Goal: Task Accomplishment & Management: Use online tool/utility

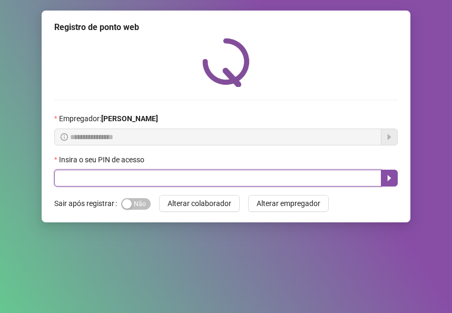
click at [186, 175] on input "text" at bounding box center [217, 178] width 327 height 17
type input "*****"
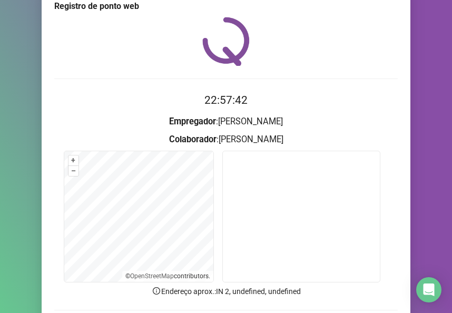
scroll to position [42, 0]
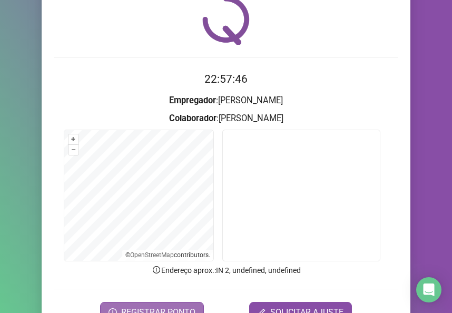
click at [188, 298] on button "REGISTRAR PONTO" at bounding box center [152, 312] width 104 height 21
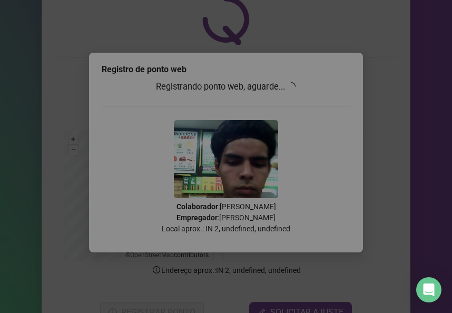
click at [355, 87] on div "Tudo certo! Registro de ponto web efetuado com sucesso. OK" at bounding box center [226, 156] width 452 height 313
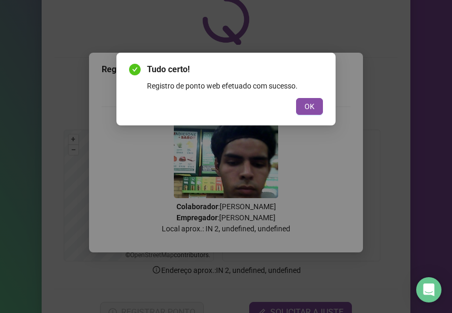
drag, startPoint x: 315, startPoint y: 98, endPoint x: 320, endPoint y: 97, distance: 5.4
click at [317, 98] on div "Tudo certo! Registro de ponto web efetuado com sucesso. OK" at bounding box center [226, 89] width 194 height 52
click at [296, 112] on div "OK" at bounding box center [226, 106] width 194 height 17
click at [299, 110] on button "OK" at bounding box center [309, 106] width 27 height 17
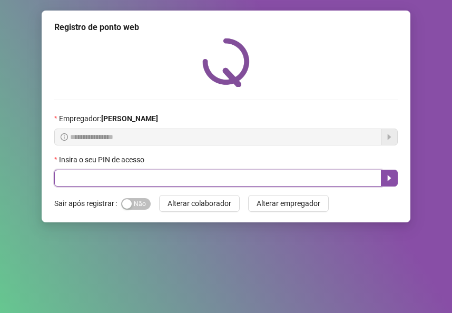
click at [163, 177] on input "text" at bounding box center [217, 178] width 327 height 17
type input "*****"
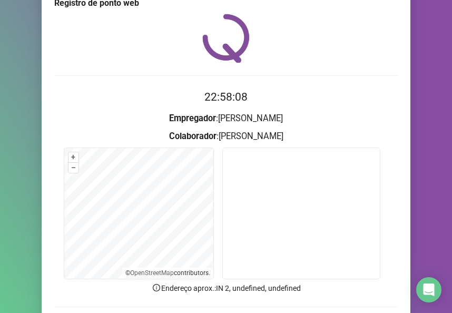
scroll to position [42, 0]
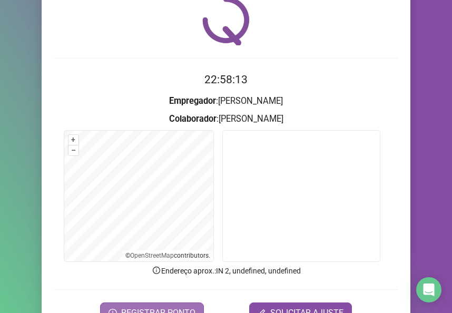
click at [135, 298] on span "REGISTRAR PONTO" at bounding box center [158, 313] width 74 height 13
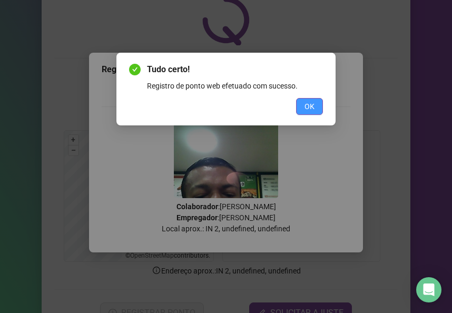
click at [312, 105] on span "OK" at bounding box center [310, 107] width 10 height 12
